Goal: Task Accomplishment & Management: Complete application form

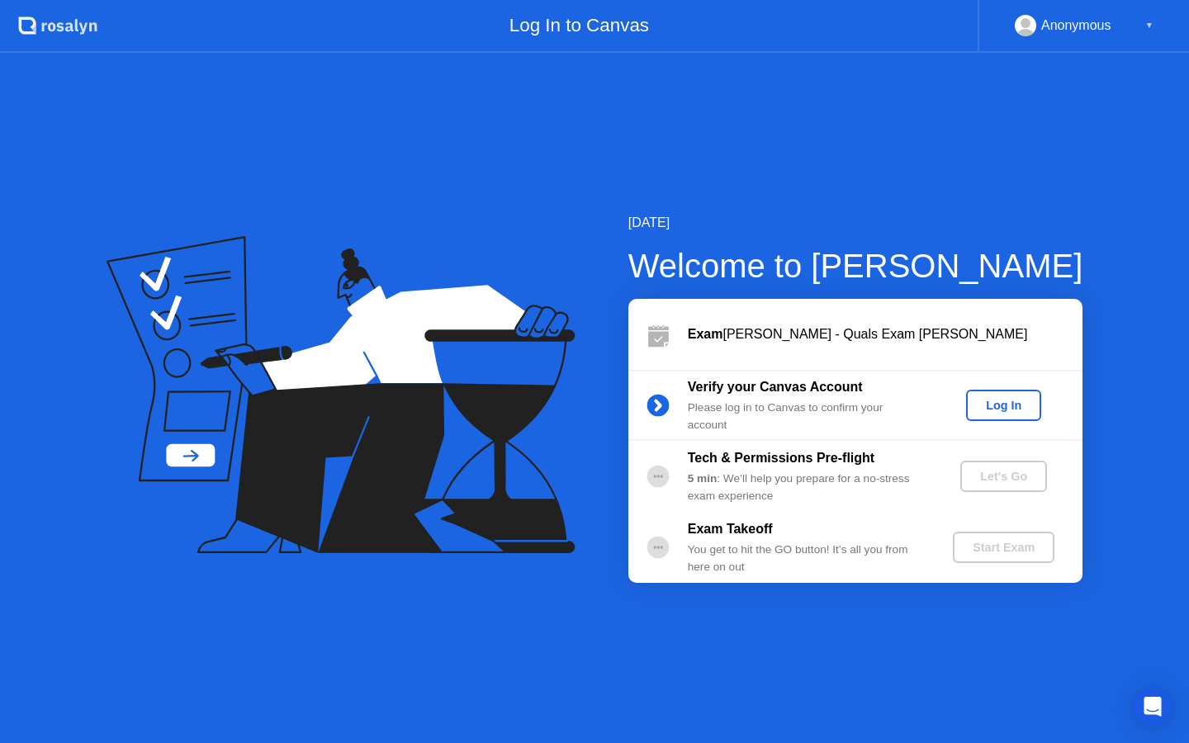
click at [1013, 409] on div "Log In" at bounding box center [1004, 405] width 62 height 13
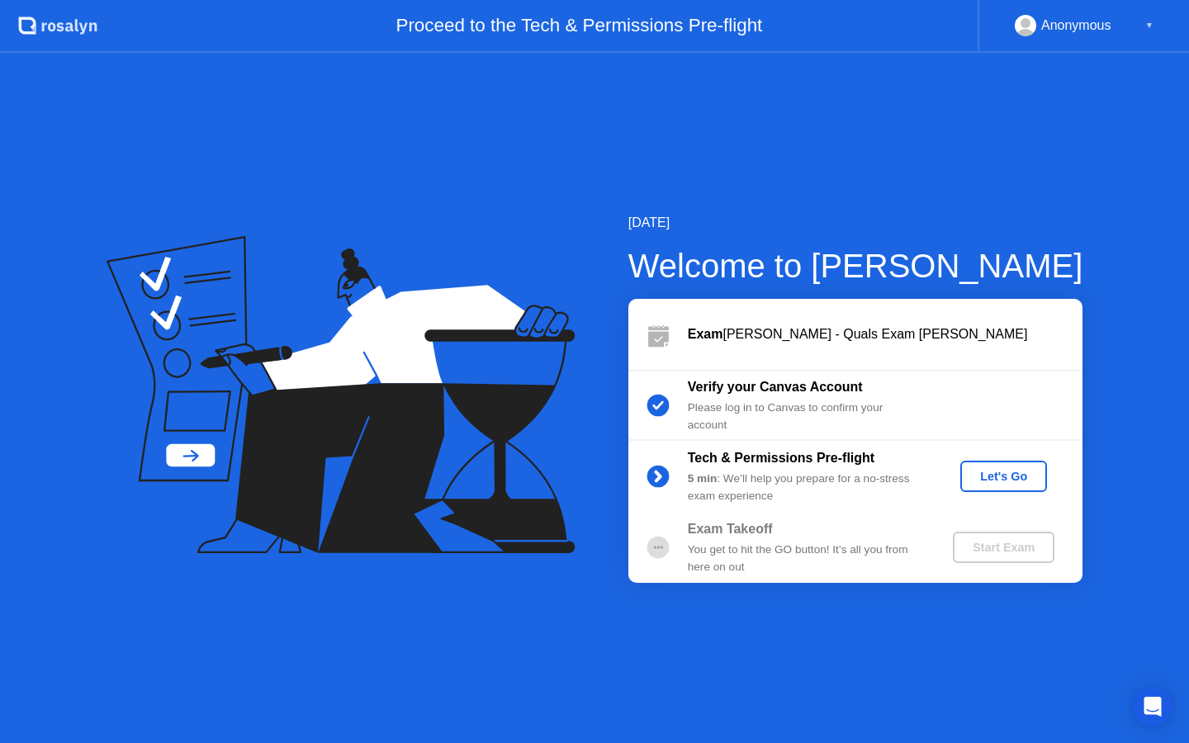
click at [1000, 483] on div "Let's Go" at bounding box center [1004, 476] width 74 height 13
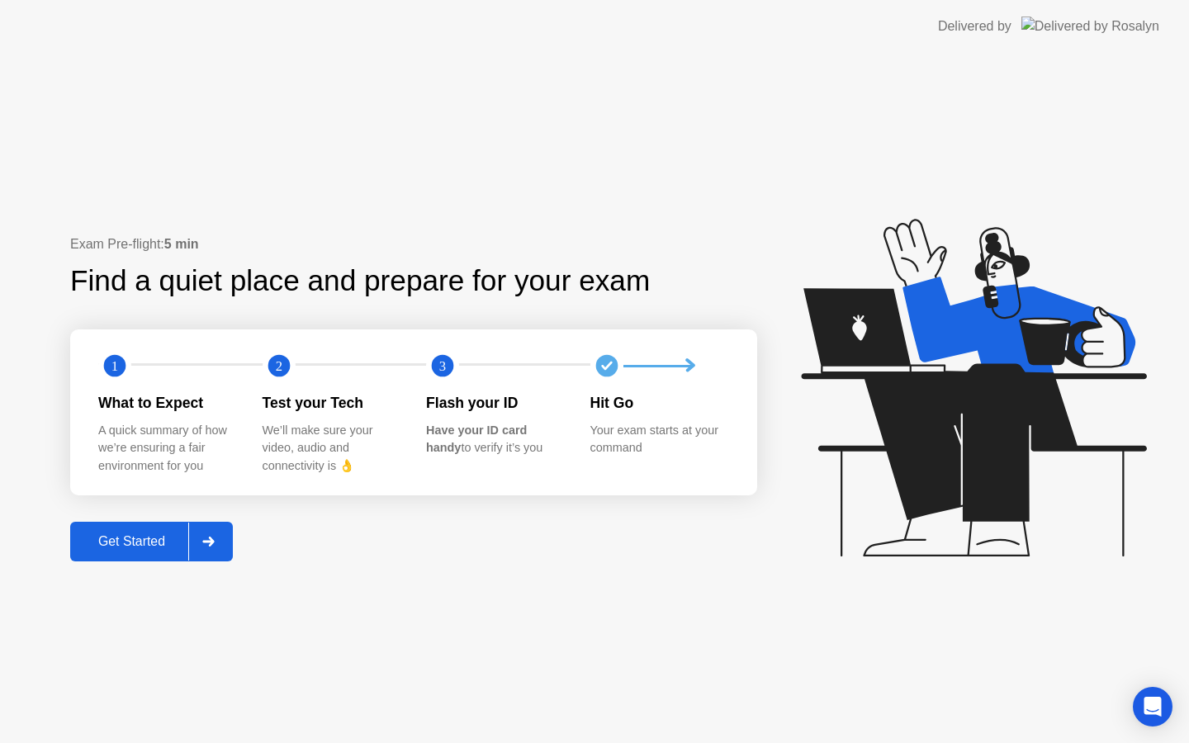
click at [138, 544] on div "Get Started" at bounding box center [131, 541] width 113 height 15
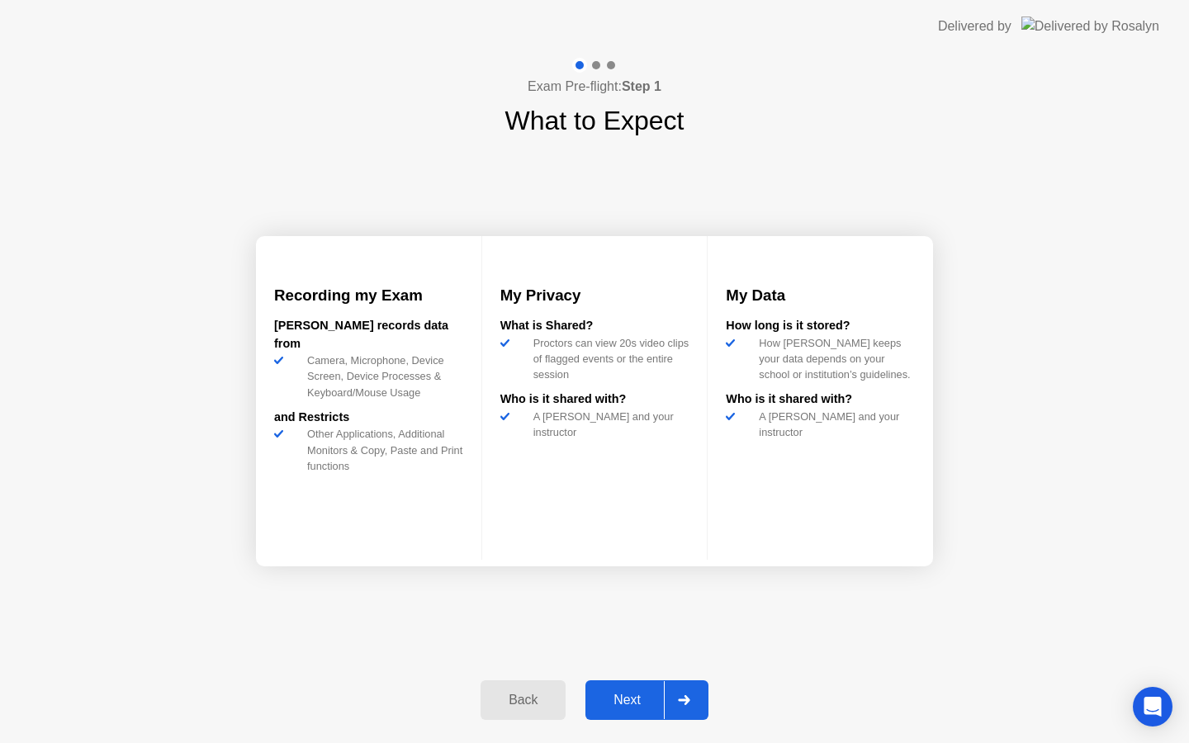
click at [610, 700] on div "Next" at bounding box center [628, 700] width 74 height 15
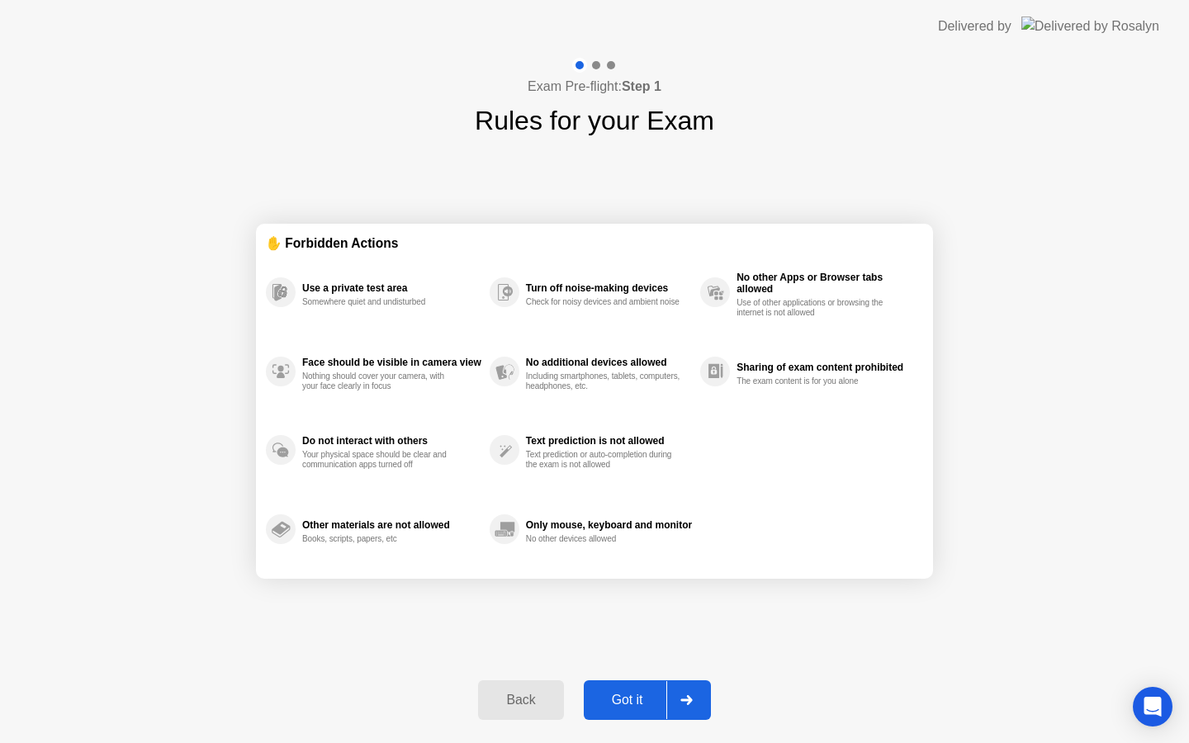
click at [626, 697] on div "Got it" at bounding box center [628, 700] width 78 height 15
select select "**********"
select select "*******"
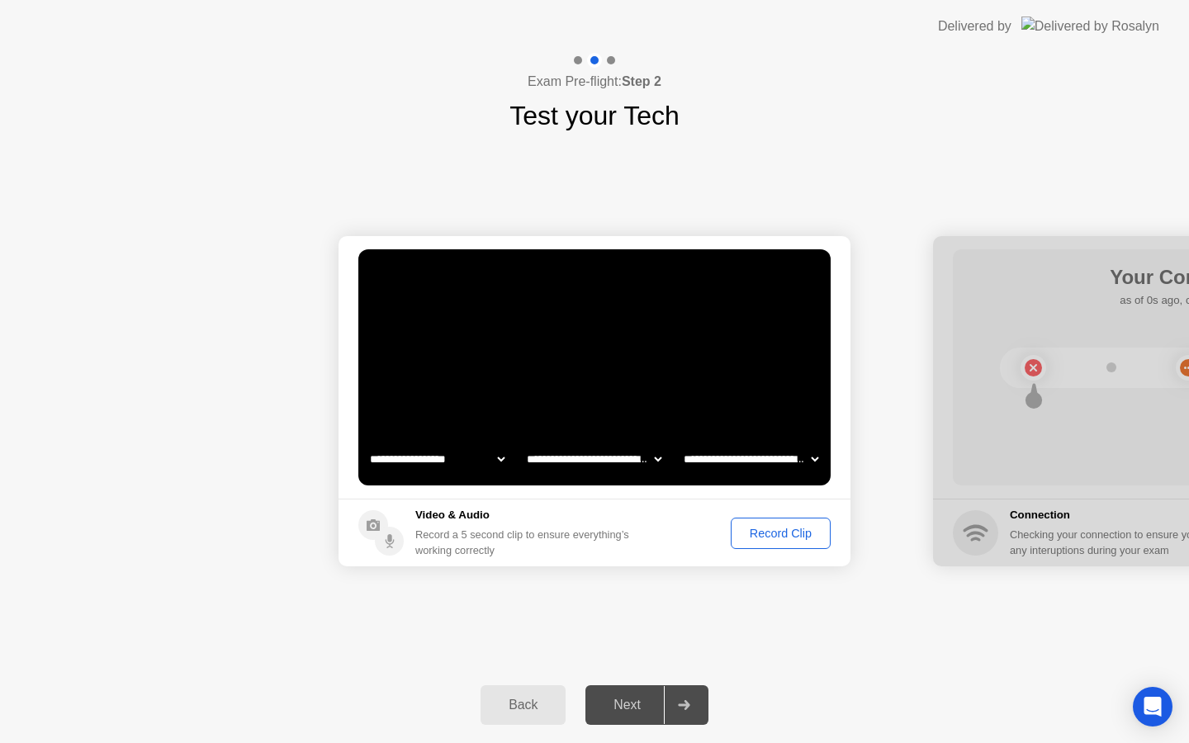
click at [750, 532] on div "Record Clip" at bounding box center [781, 533] width 88 height 13
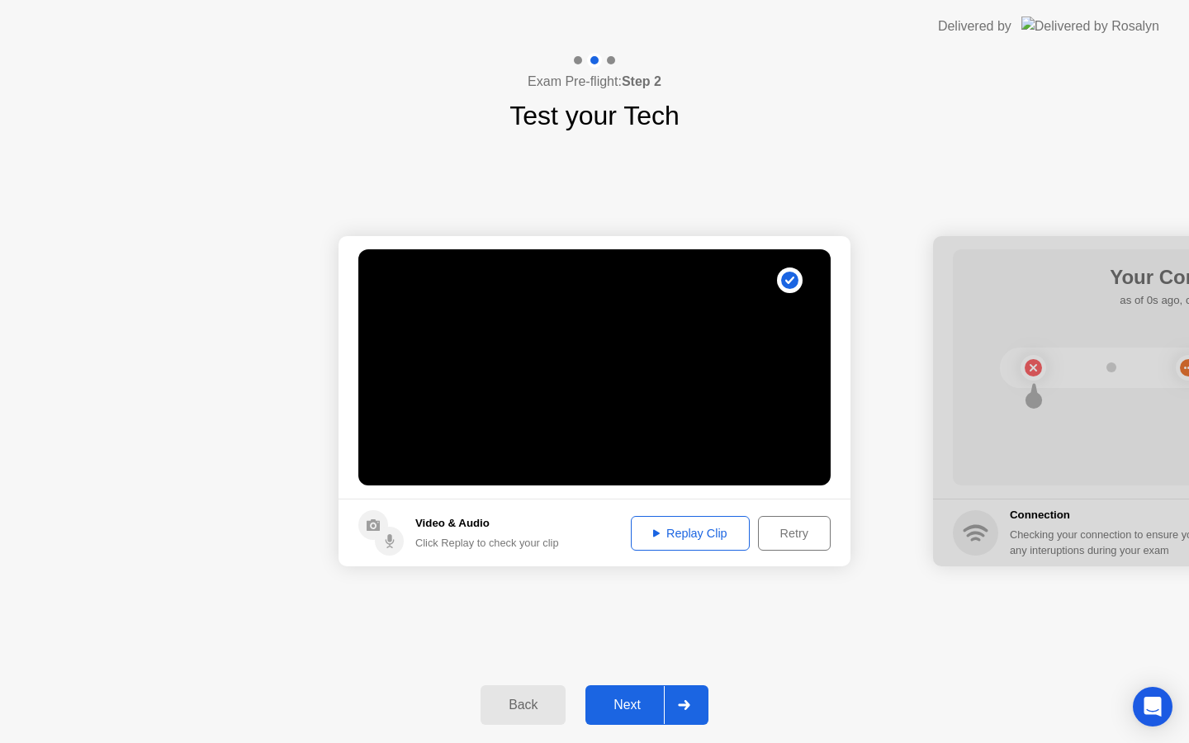
click at [1006, 486] on div at bounding box center [1189, 401] width 512 height 330
click at [624, 693] on button "Next" at bounding box center [647, 706] width 123 height 40
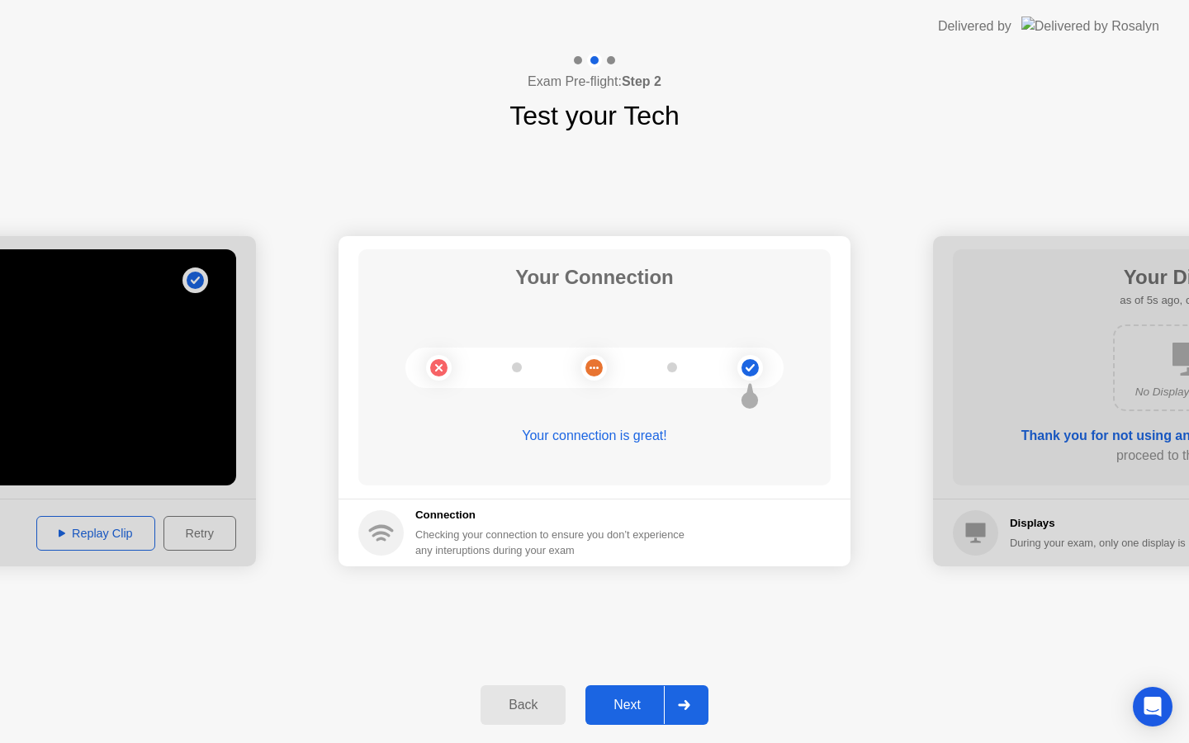
click at [620, 705] on div "Next" at bounding box center [628, 705] width 74 height 15
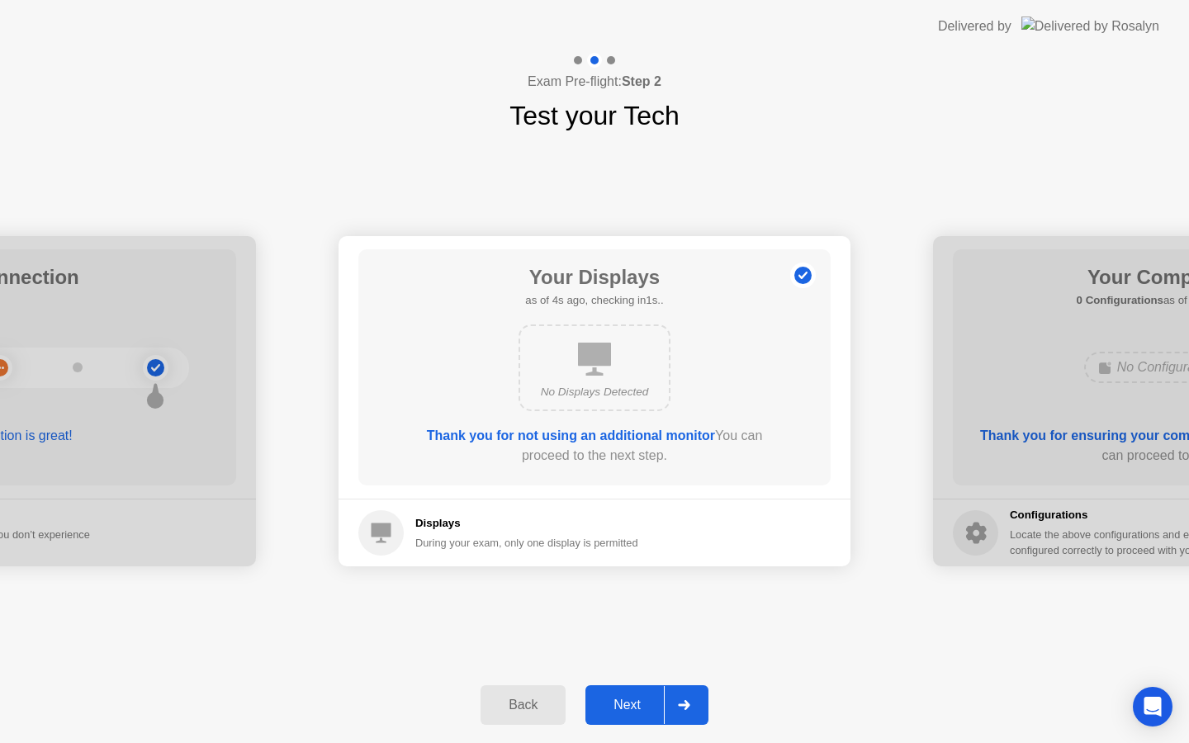
click at [620, 705] on div "Next" at bounding box center [628, 705] width 74 height 15
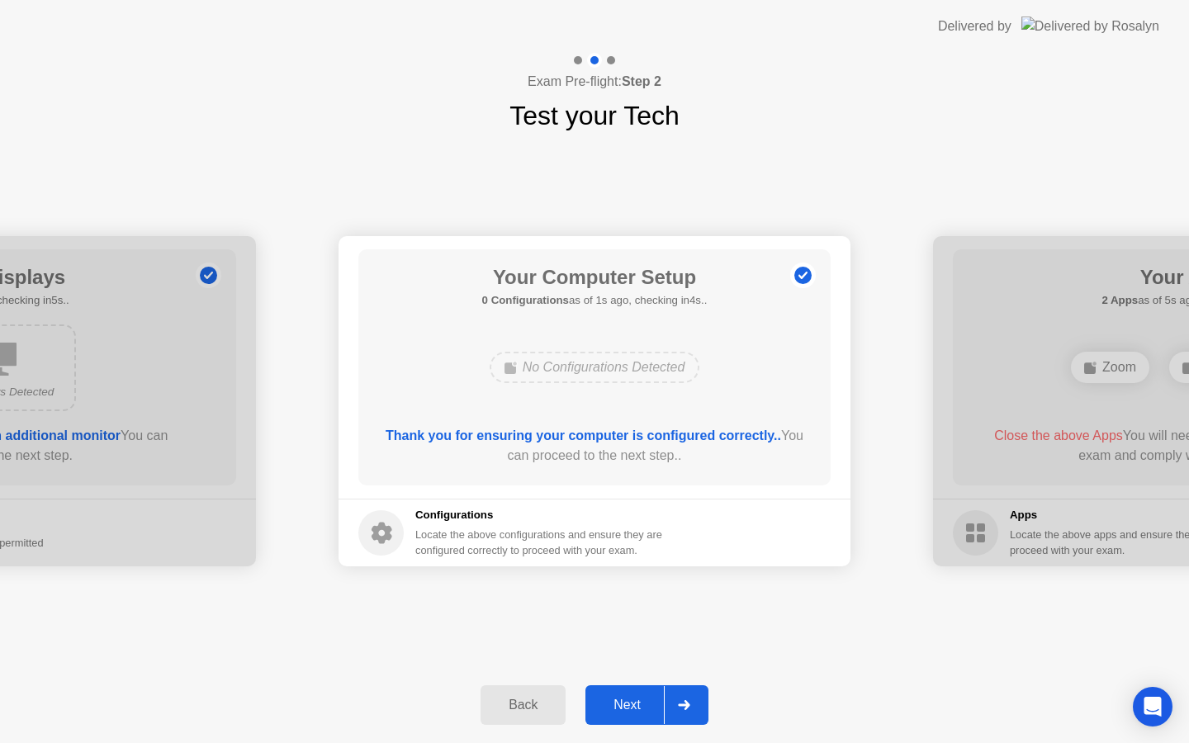
click at [538, 709] on div "Back" at bounding box center [523, 705] width 75 height 15
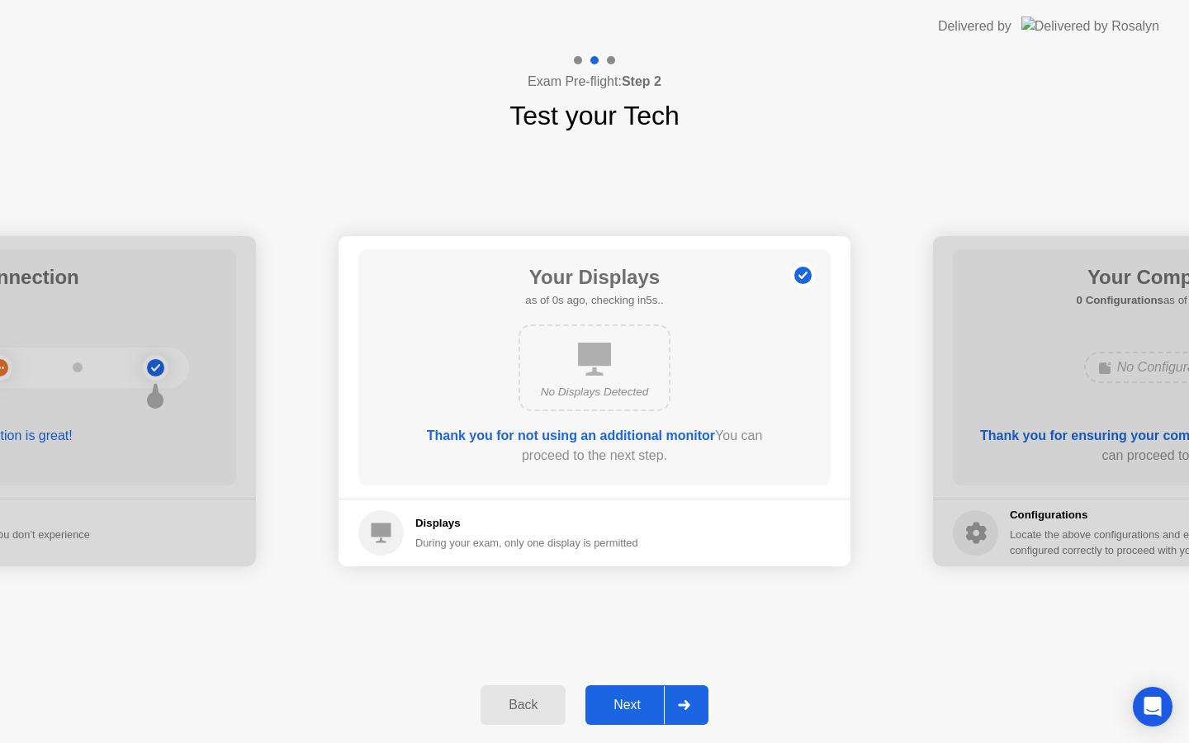
click at [618, 704] on div "Next" at bounding box center [628, 705] width 74 height 15
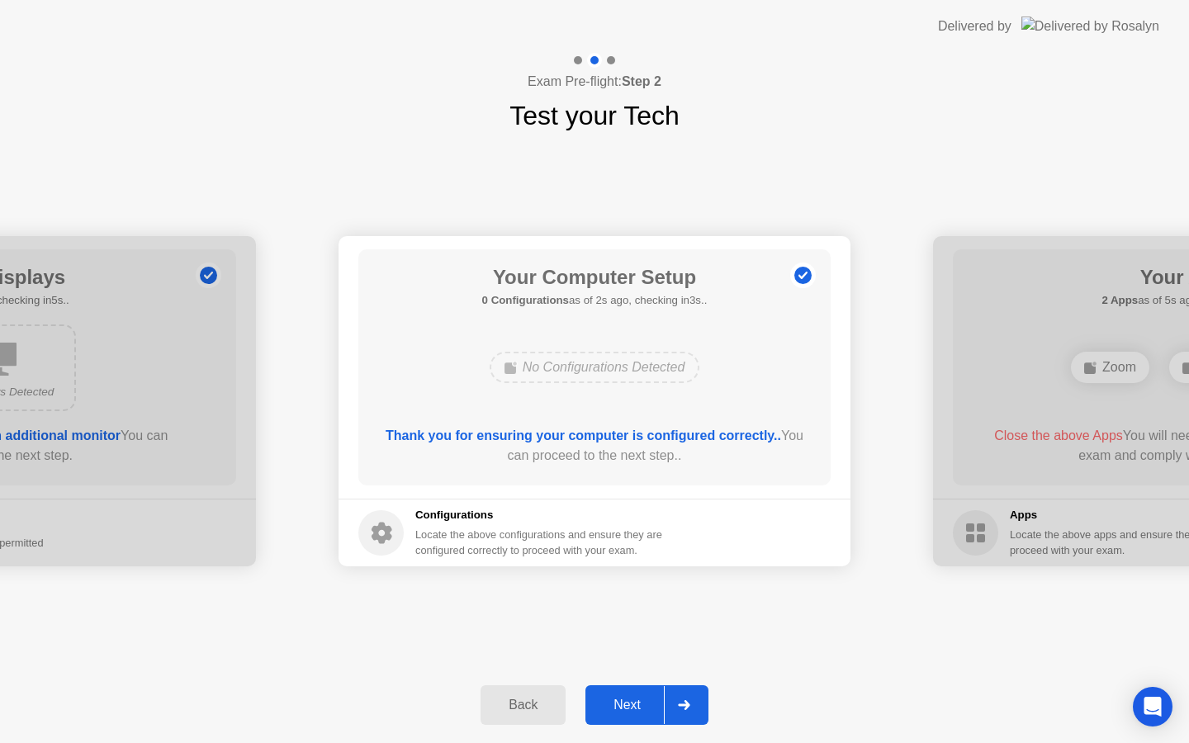
click at [612, 700] on div "Next" at bounding box center [628, 705] width 74 height 15
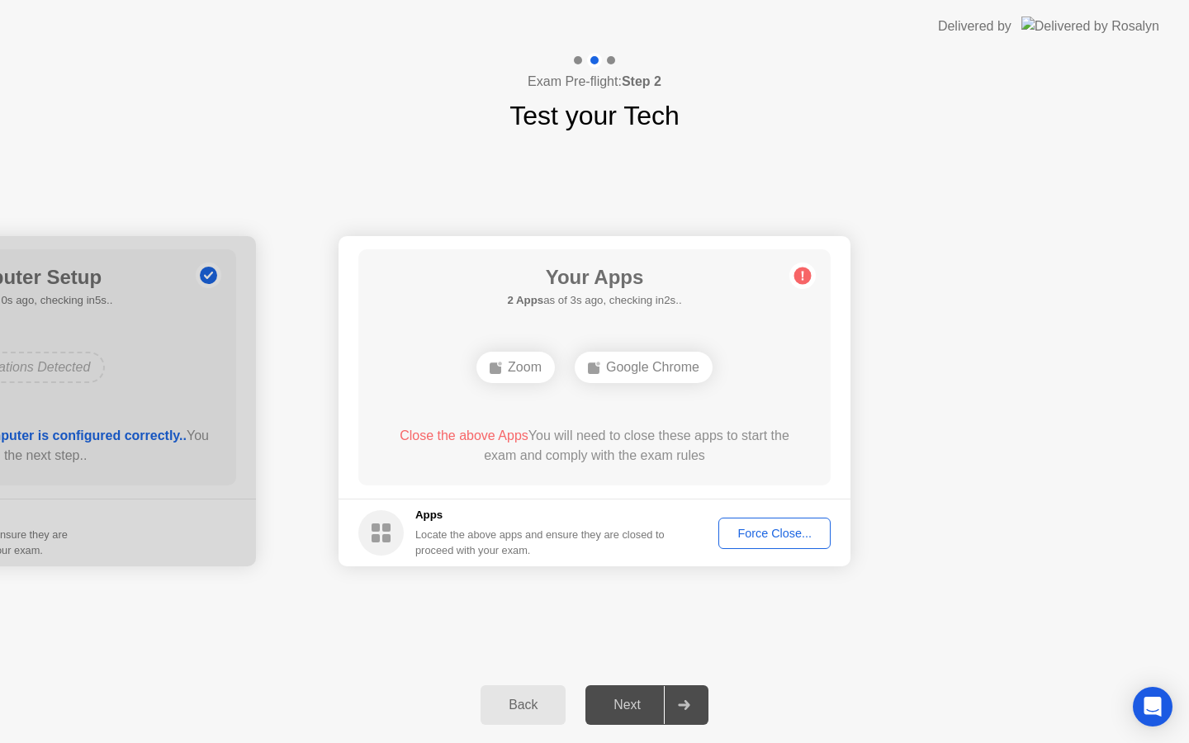
click at [728, 540] on div "Force Close..." at bounding box center [774, 533] width 101 height 13
click at [632, 713] on div "Next" at bounding box center [628, 705] width 74 height 15
click at [766, 540] on div "Force Close..." at bounding box center [774, 533] width 101 height 13
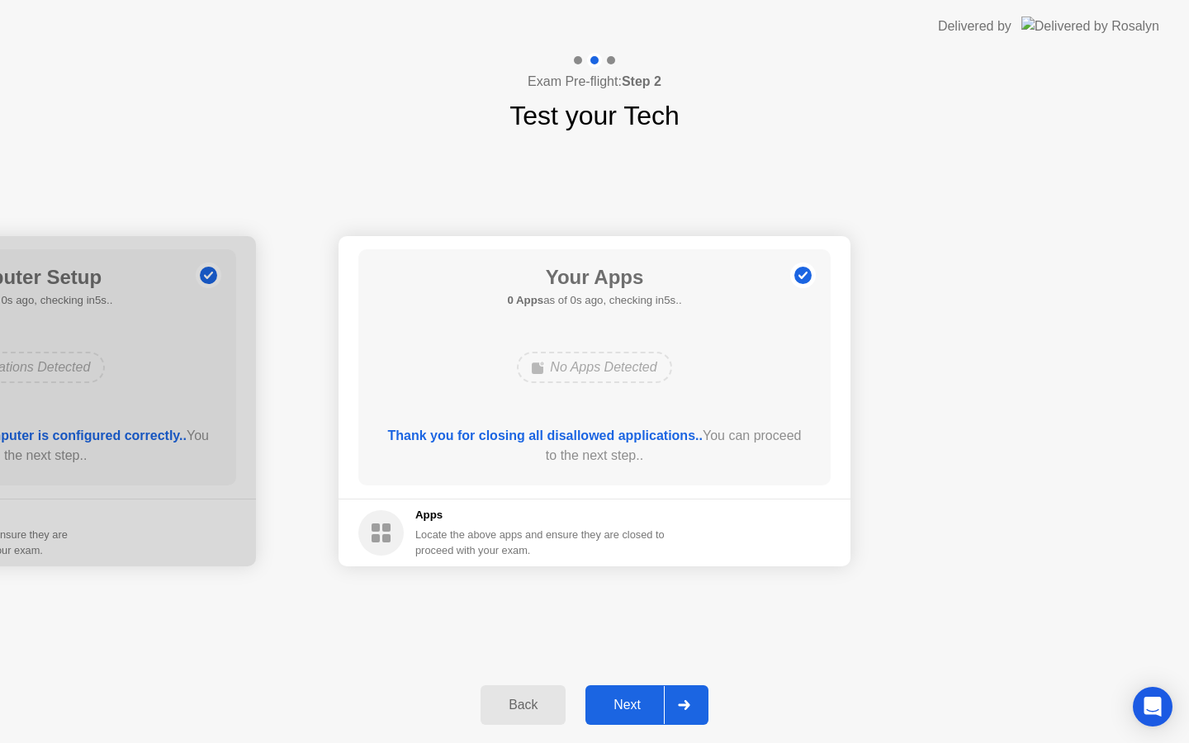
click at [701, 598] on div "**********" at bounding box center [594, 401] width 1189 height 532
click at [619, 698] on div "Next" at bounding box center [628, 705] width 74 height 15
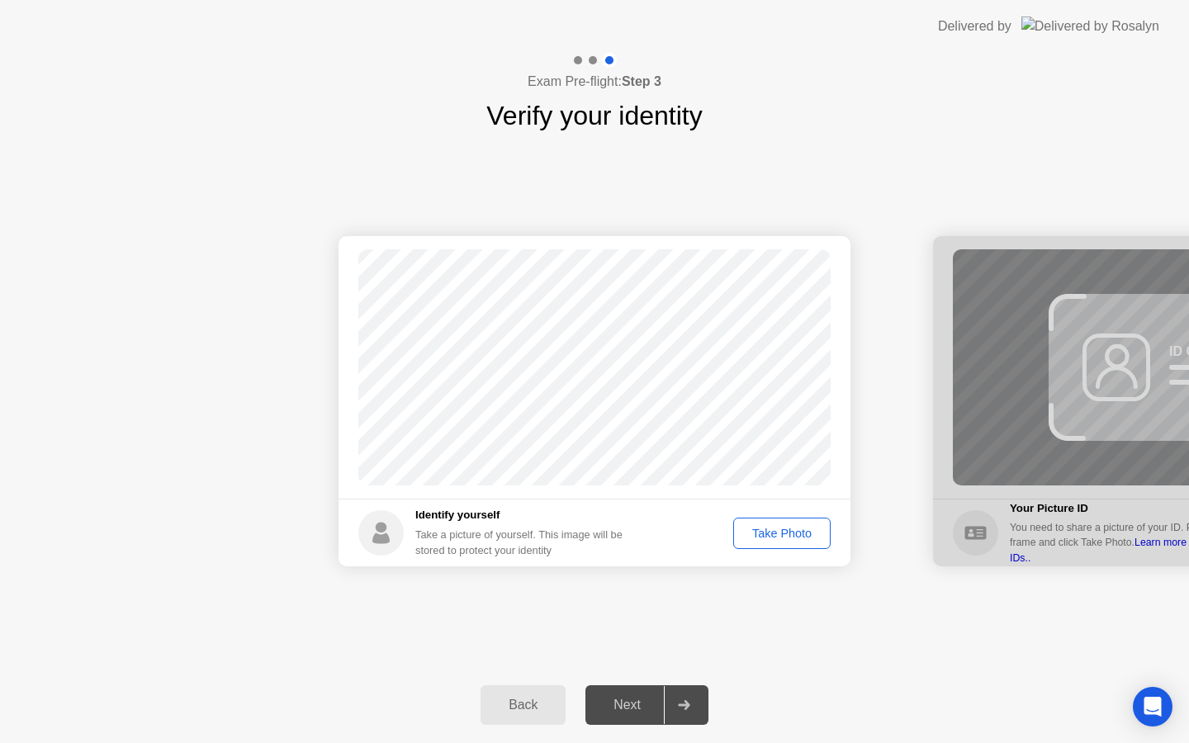
click at [790, 538] on div "Take Photo" at bounding box center [782, 533] width 86 height 13
click at [656, 700] on div "Next" at bounding box center [628, 705] width 74 height 15
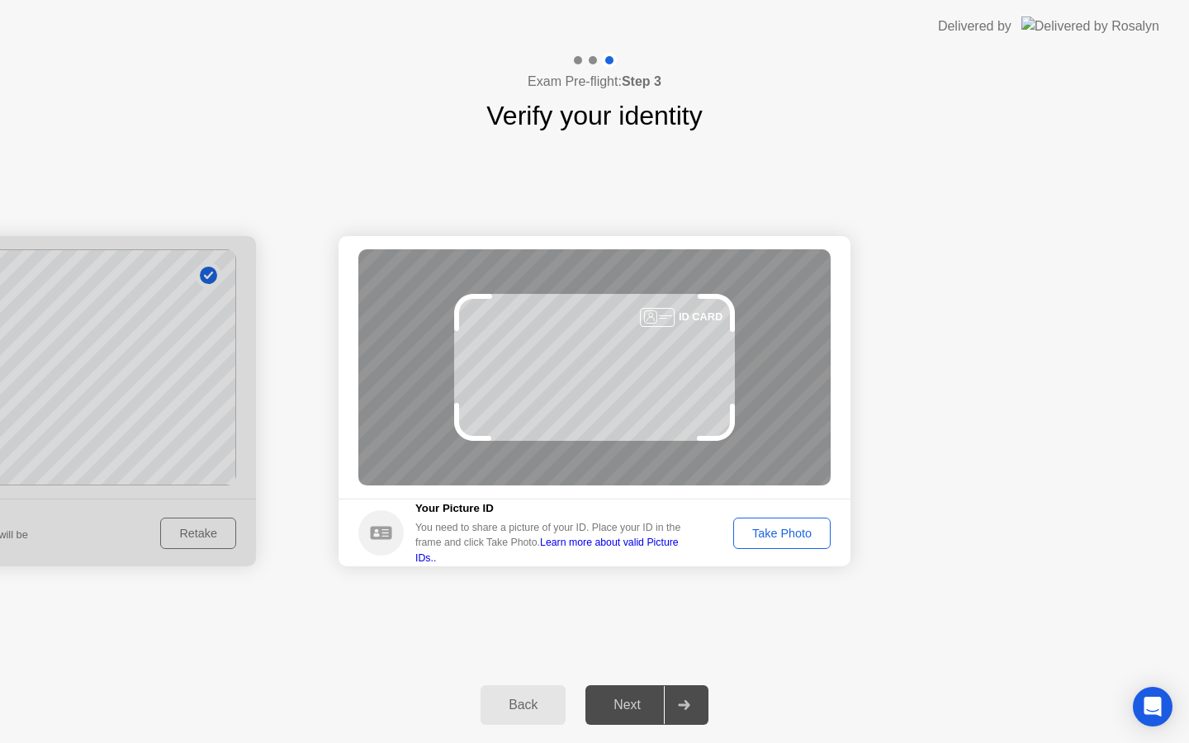
click at [755, 528] on div "Take Photo" at bounding box center [782, 533] width 86 height 13
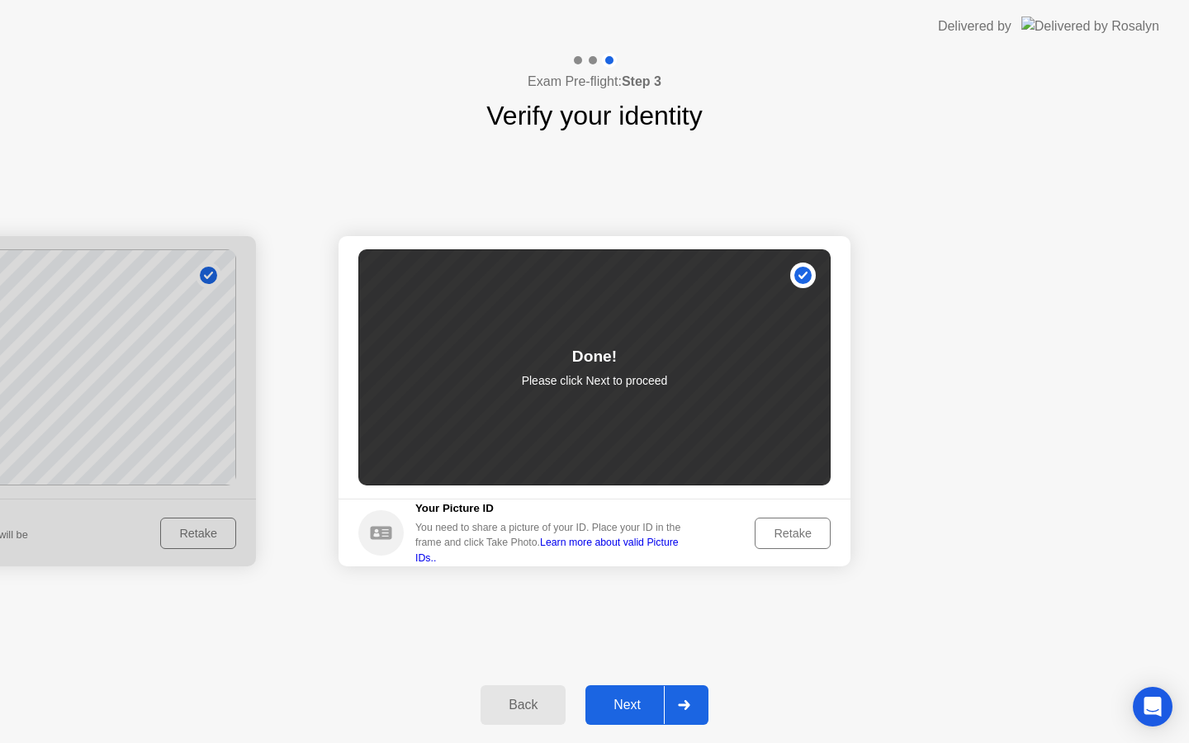
click at [630, 702] on div "Next" at bounding box center [628, 705] width 74 height 15
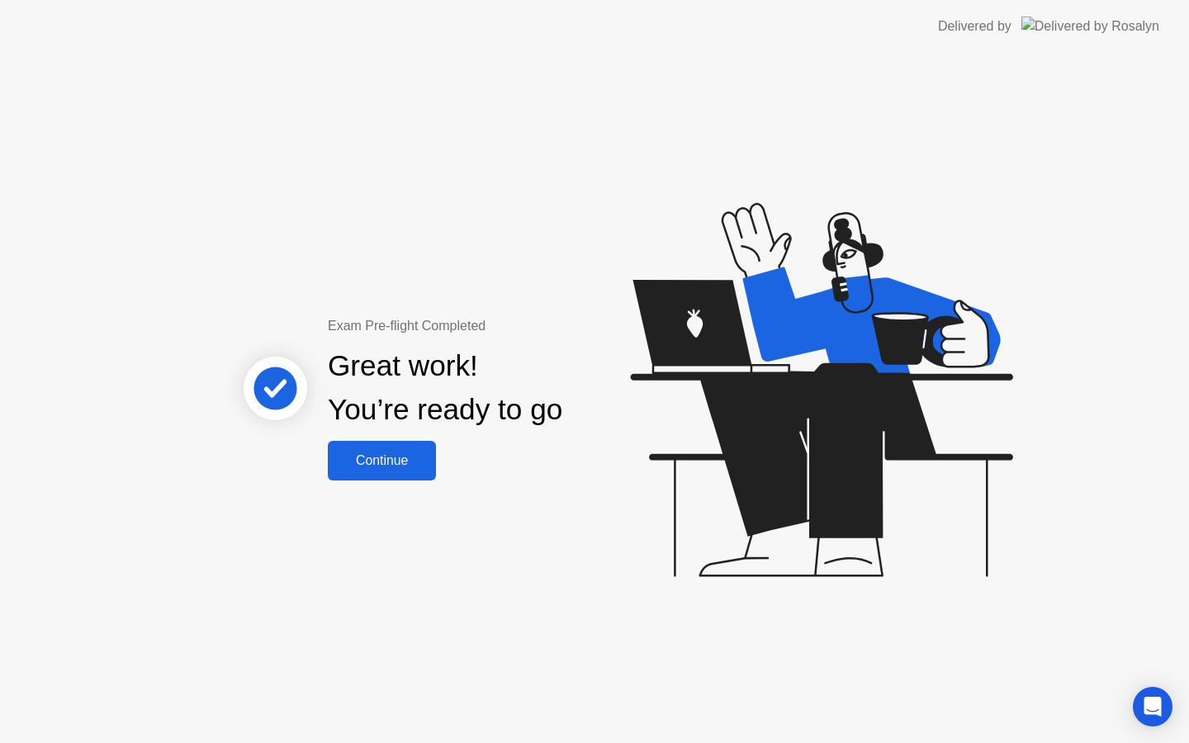
click at [394, 468] on div "Continue" at bounding box center [382, 460] width 98 height 15
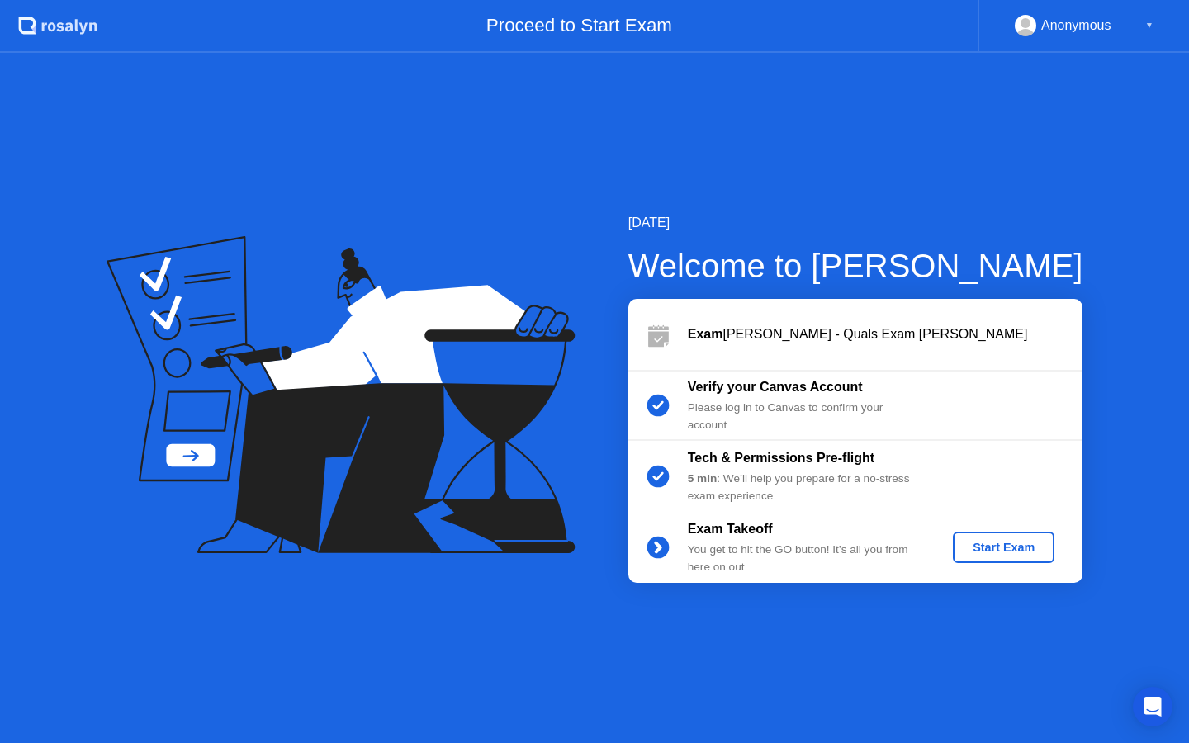
click at [983, 543] on div "Start Exam" at bounding box center [1004, 547] width 88 height 13
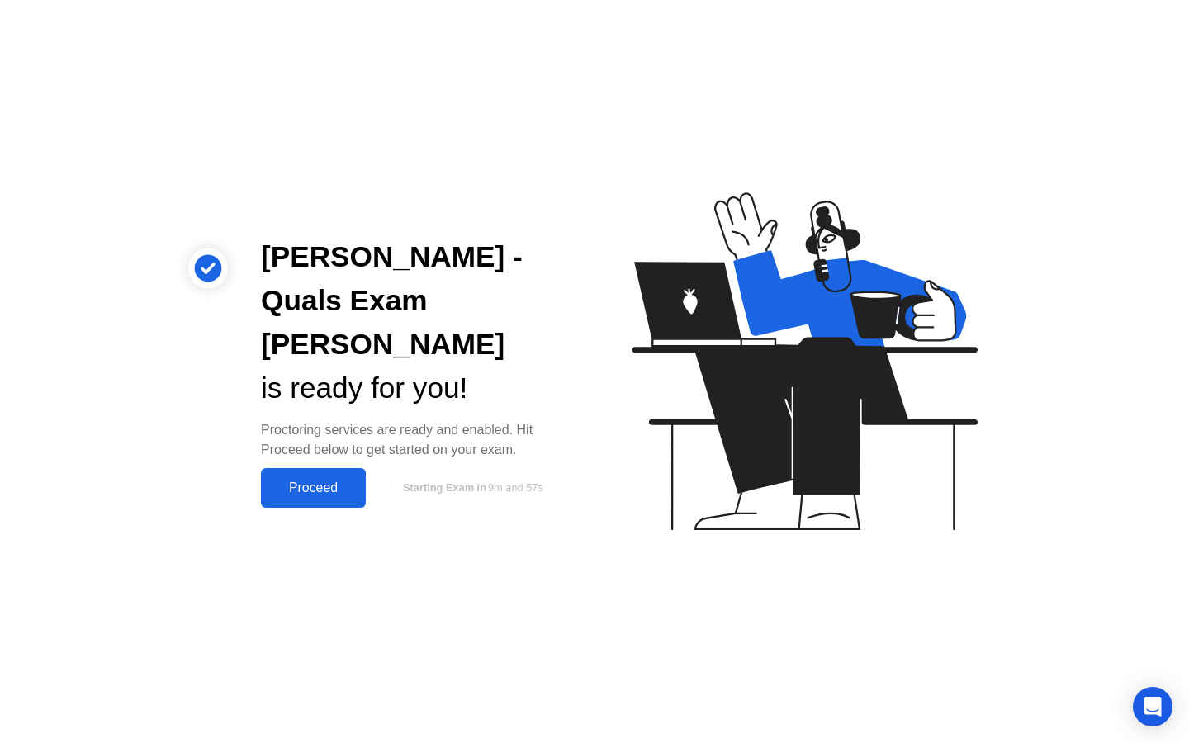
click at [330, 481] on div "Proceed" at bounding box center [313, 488] width 95 height 15
